Goal: Navigation & Orientation: Find specific page/section

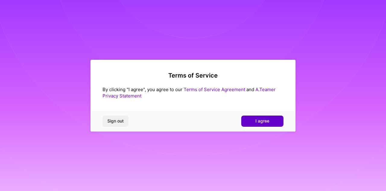
click at [260, 121] on span "I agree" at bounding box center [262, 121] width 14 height 6
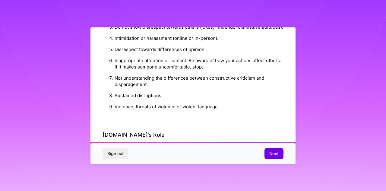
scroll to position [718, 0]
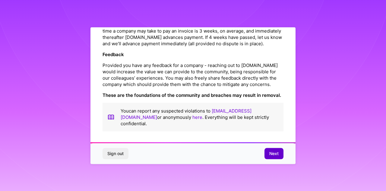
click at [274, 152] on span "Next" at bounding box center [273, 153] width 9 height 6
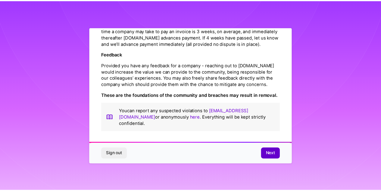
scroll to position [26, 0]
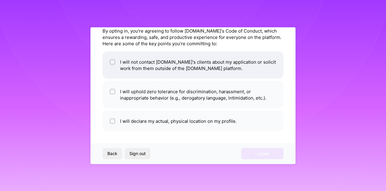
click at [115, 60] on li "I will not contact [DOMAIN_NAME]'s clients about my application or solicit work…" at bounding box center [193, 64] width 181 height 27
checkbox input "true"
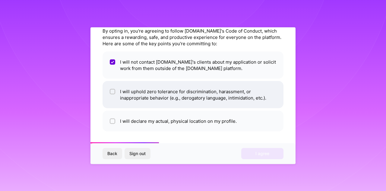
click at [114, 92] on input "checkbox" at bounding box center [113, 92] width 4 height 4
checkbox input "true"
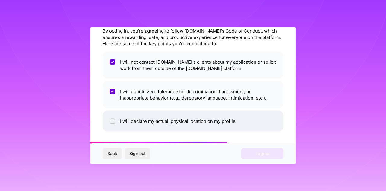
click at [115, 119] on div at bounding box center [112, 120] width 5 height 5
checkbox input "true"
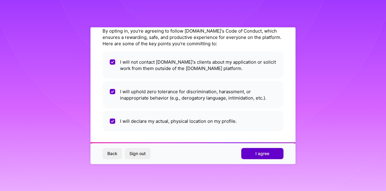
click at [259, 158] on button "I agree" at bounding box center [262, 153] width 42 height 11
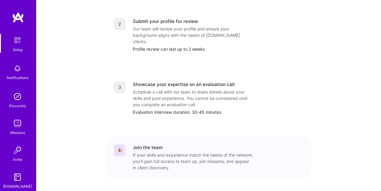
scroll to position [267, 0]
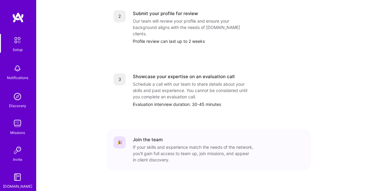
click at [14, 70] on img at bounding box center [17, 68] width 12 height 12
click at [17, 97] on img at bounding box center [17, 96] width 12 height 12
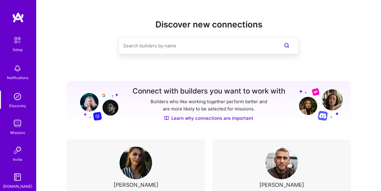
click at [18, 119] on img at bounding box center [17, 123] width 12 height 12
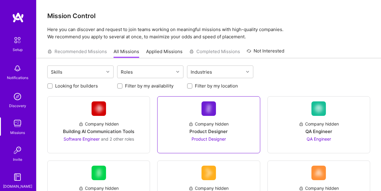
click at [200, 137] on span "Product Designer" at bounding box center [209, 138] width 34 height 5
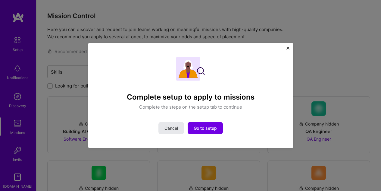
click at [173, 127] on span "Cancel" at bounding box center [172, 128] width 14 height 6
